Goal: Go to known website: Access a specific website the user already knows

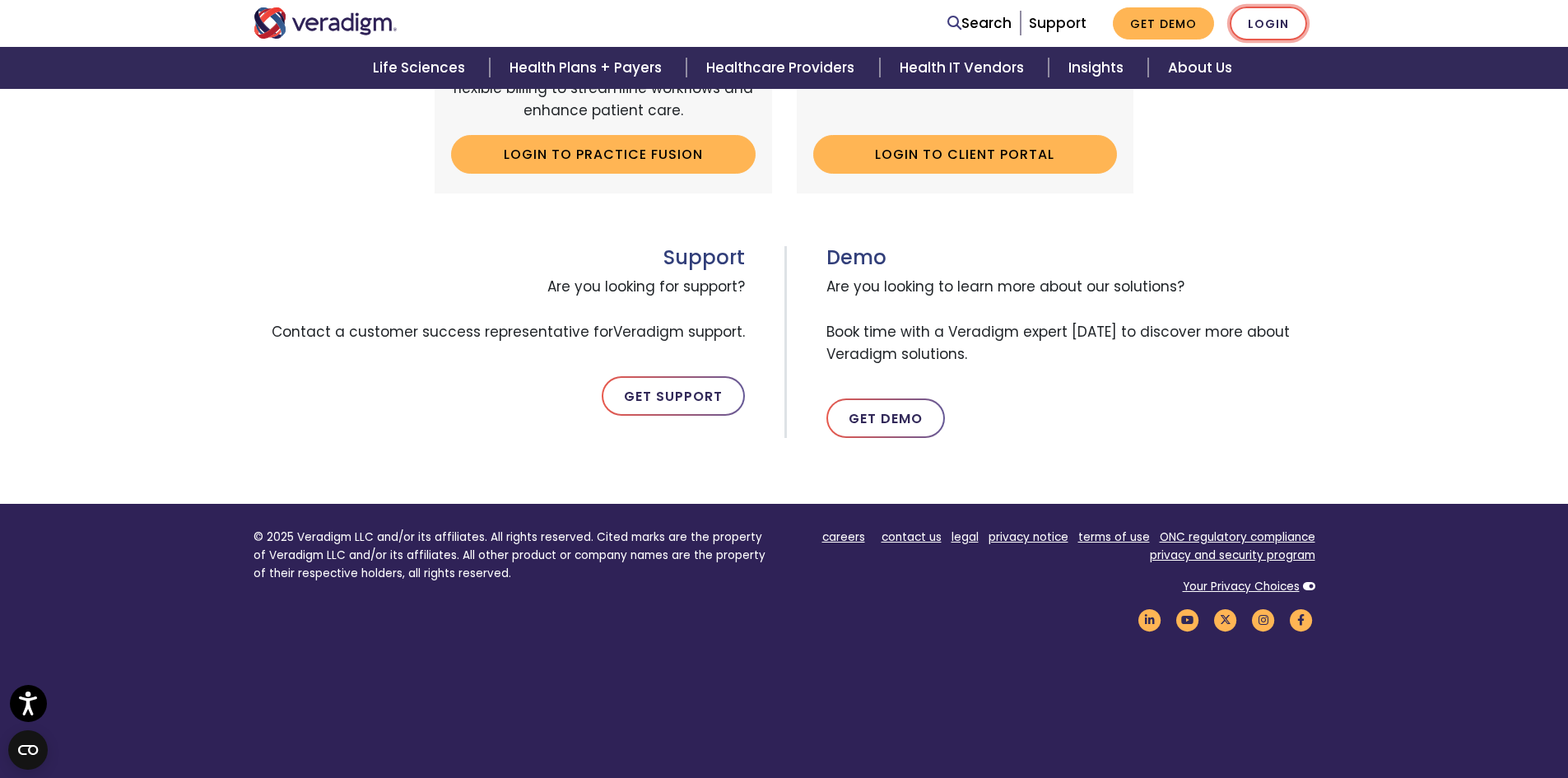
click at [1292, 19] on link "Login" at bounding box center [1268, 23] width 77 height 34
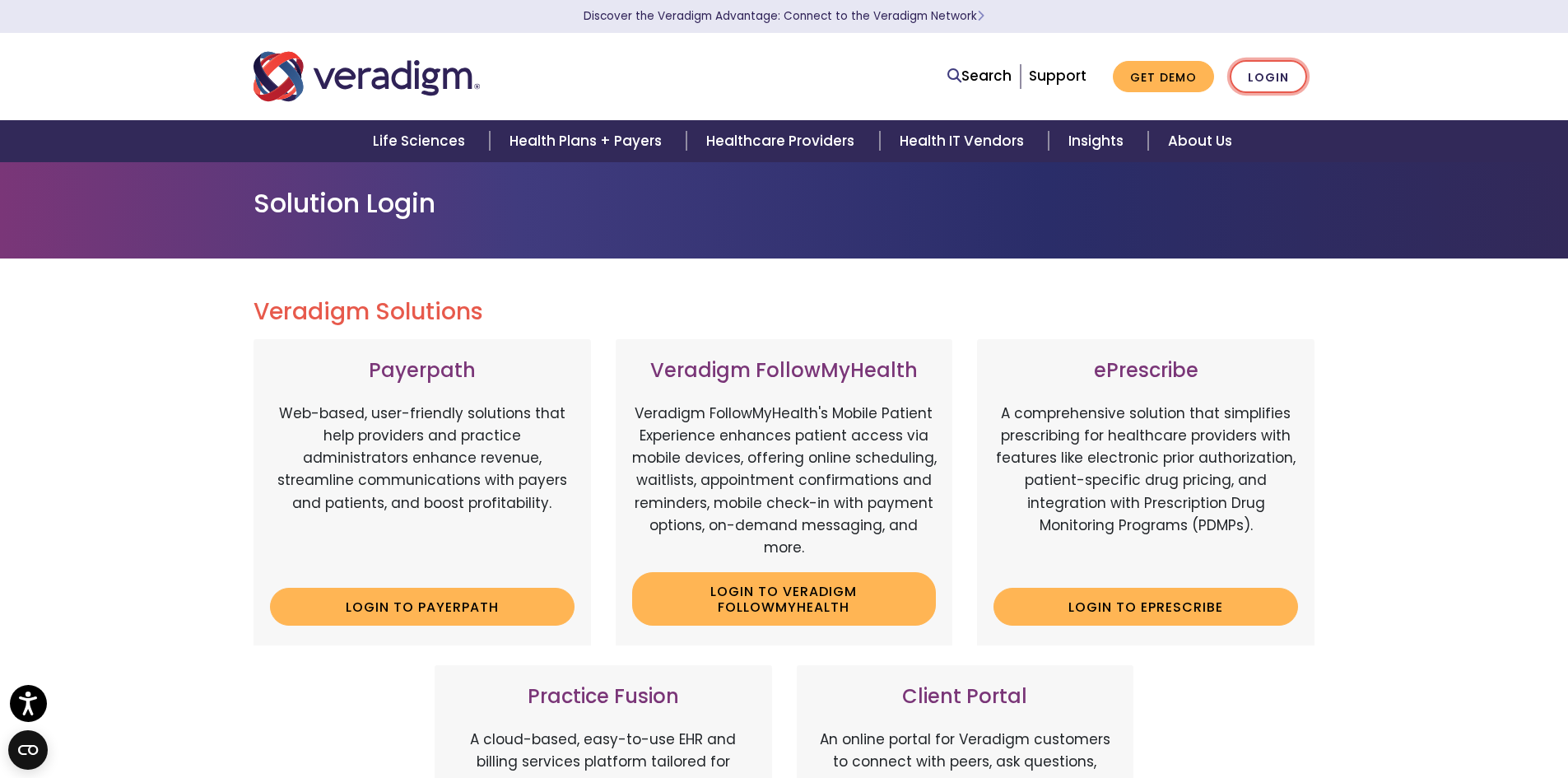
click at [1268, 67] on link "Login" at bounding box center [1268, 76] width 77 height 34
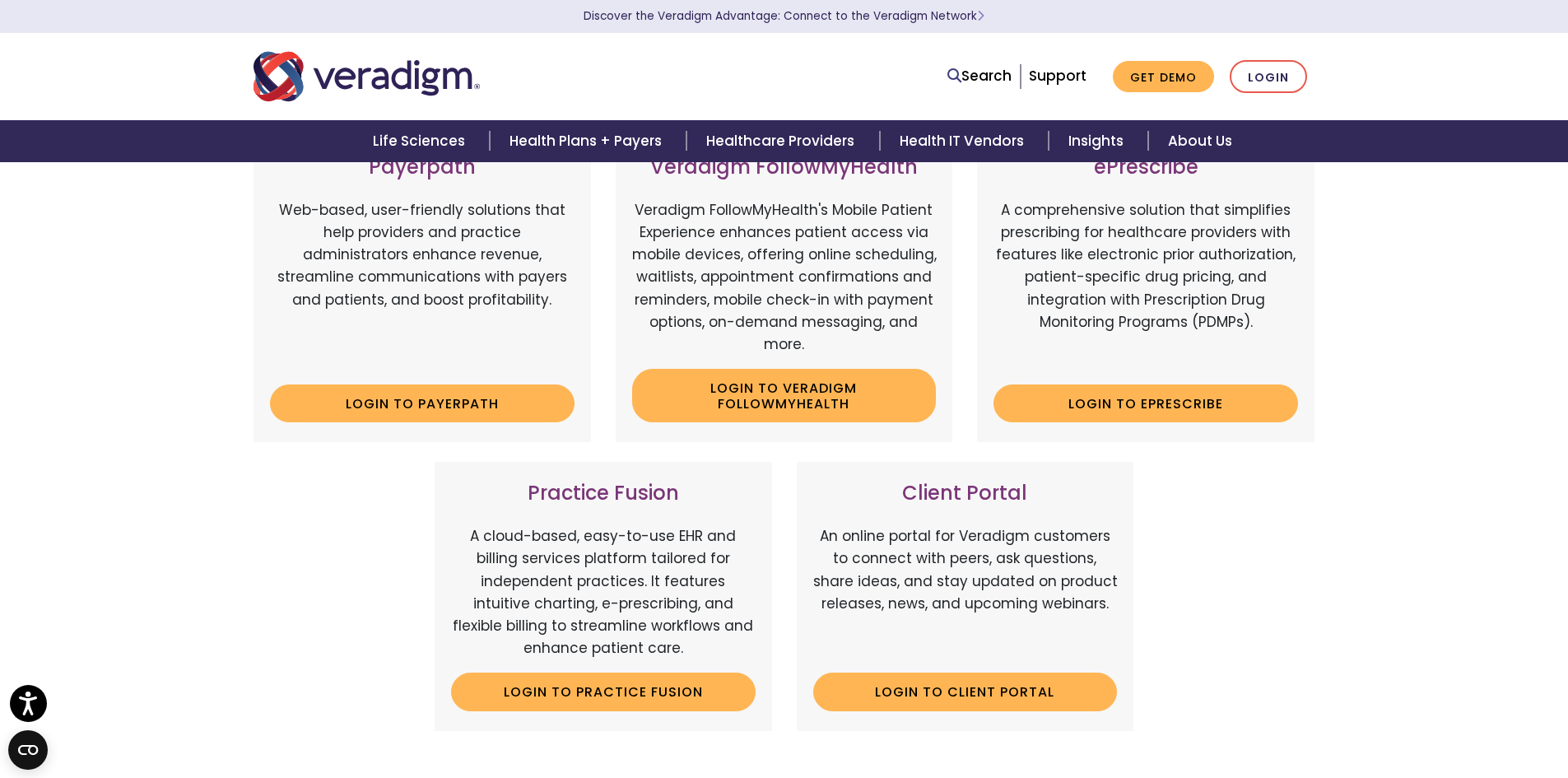
scroll to position [412, 0]
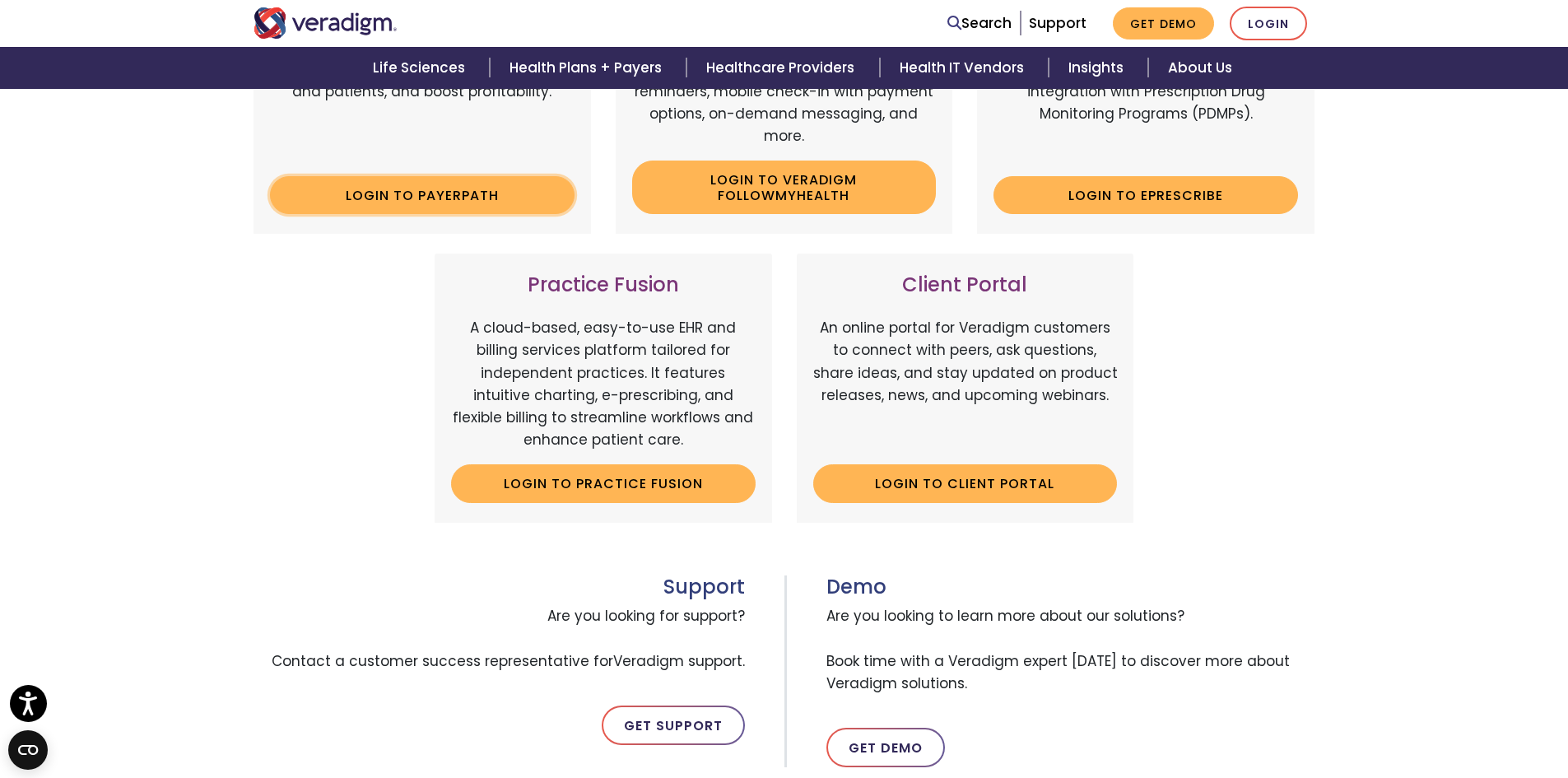
click at [465, 200] on link "Login to Payerpath" at bounding box center [422, 195] width 304 height 38
